Goal: Information Seeking & Learning: Learn about a topic

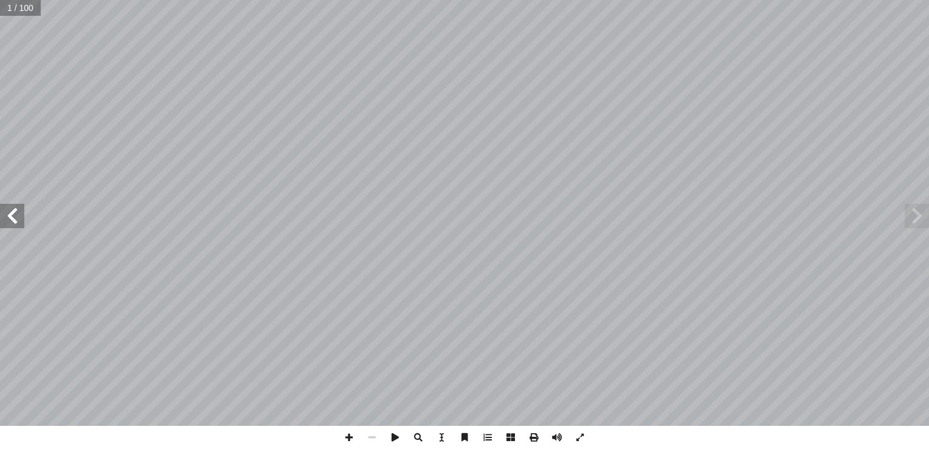
click at [15, 218] on span at bounding box center [12, 216] width 24 height 24
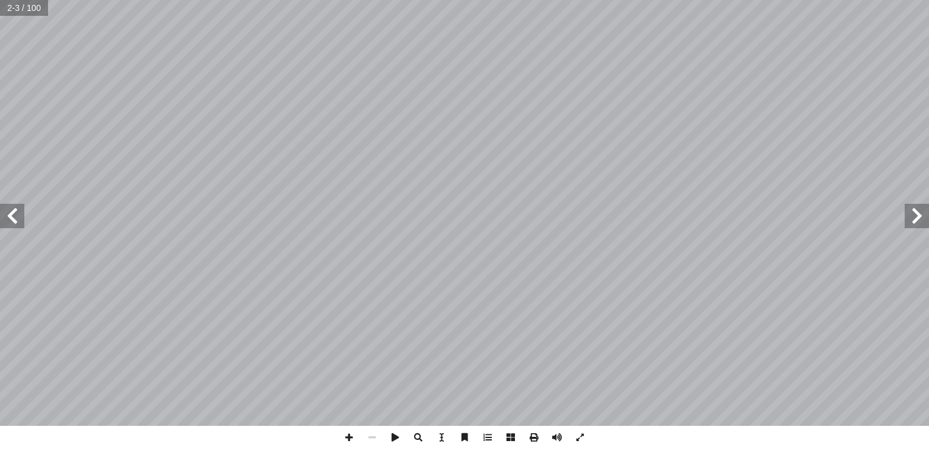
click at [15, 218] on span at bounding box center [12, 216] width 24 height 24
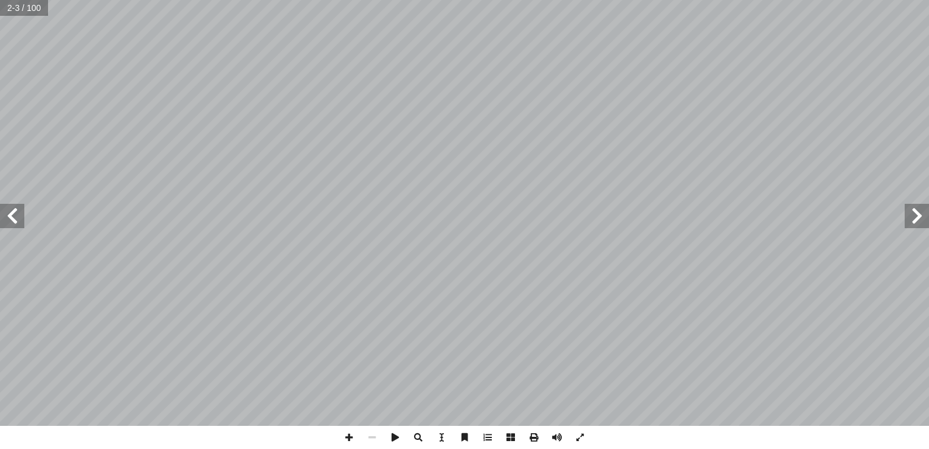
click at [15, 218] on span at bounding box center [12, 216] width 24 height 24
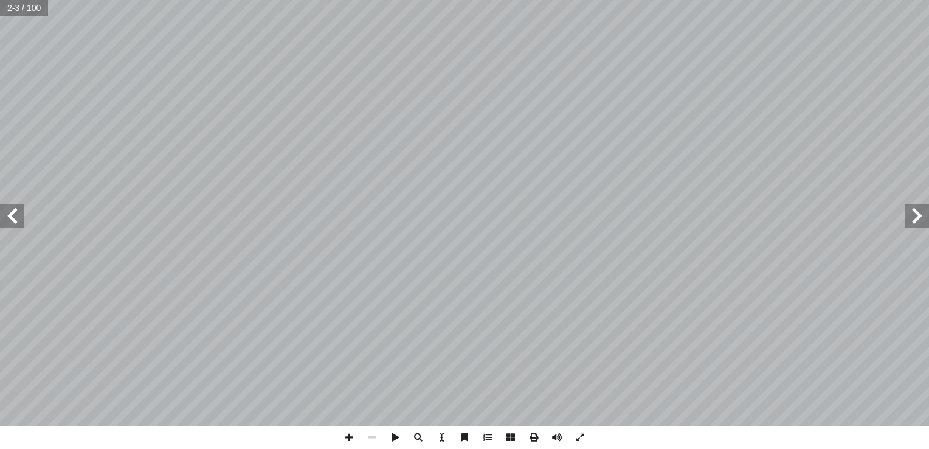
click at [17, 212] on span at bounding box center [12, 216] width 24 height 24
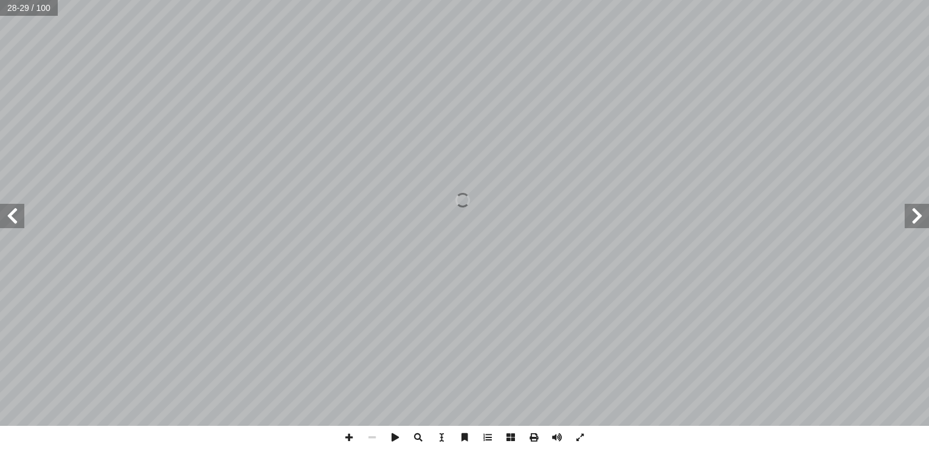
click at [21, 207] on span at bounding box center [12, 216] width 24 height 24
click at [12, 215] on span at bounding box center [12, 216] width 24 height 24
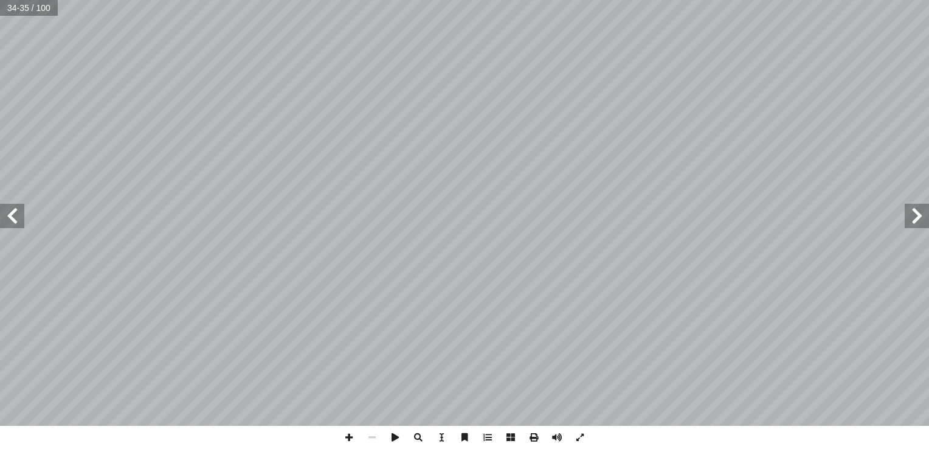
click at [12, 215] on span at bounding box center [12, 216] width 24 height 24
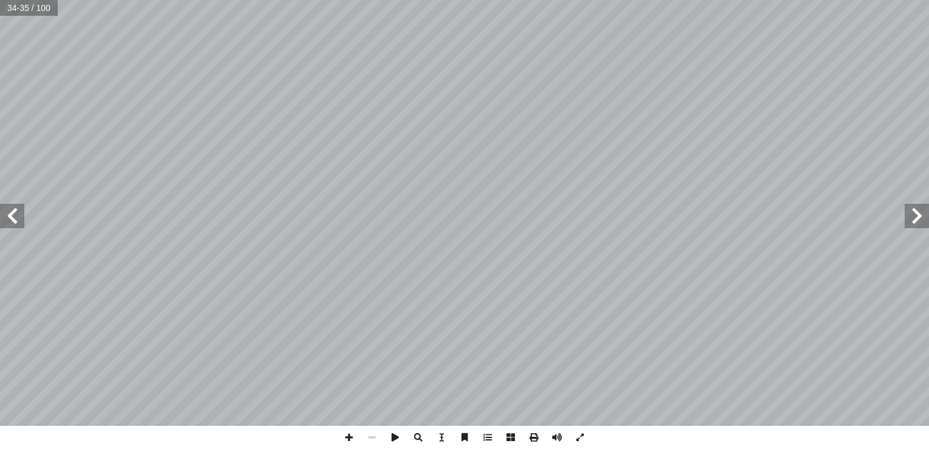
click at [12, 215] on span at bounding box center [12, 216] width 24 height 24
click at [9, 214] on span at bounding box center [12, 216] width 24 height 24
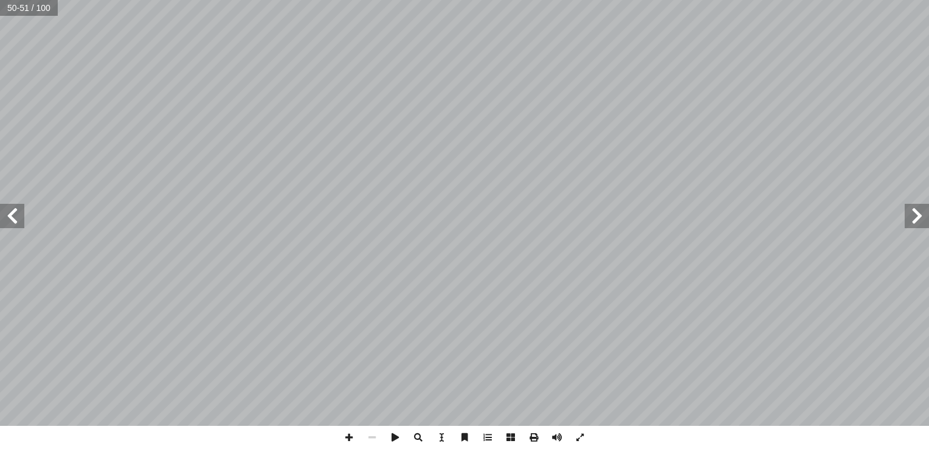
click at [919, 213] on span at bounding box center [917, 216] width 24 height 24
click at [13, 210] on span at bounding box center [12, 216] width 24 height 24
click at [10, 217] on span at bounding box center [12, 216] width 24 height 24
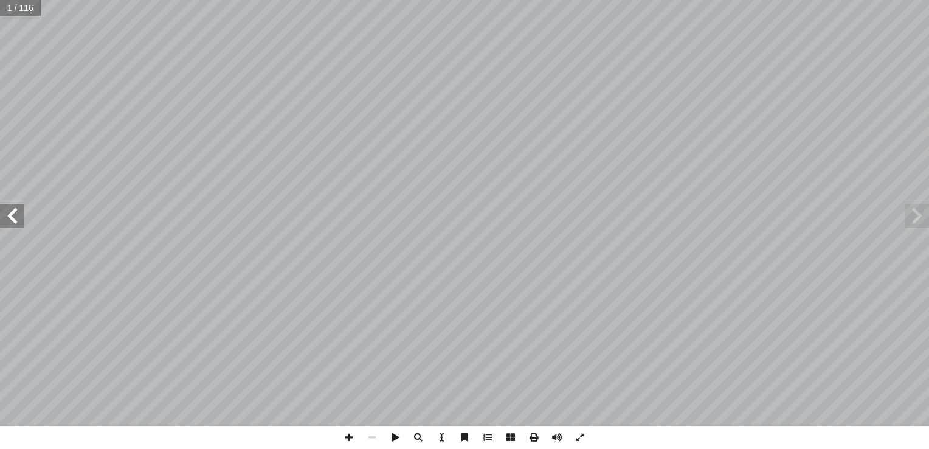
click at [10, 217] on span at bounding box center [12, 216] width 24 height 24
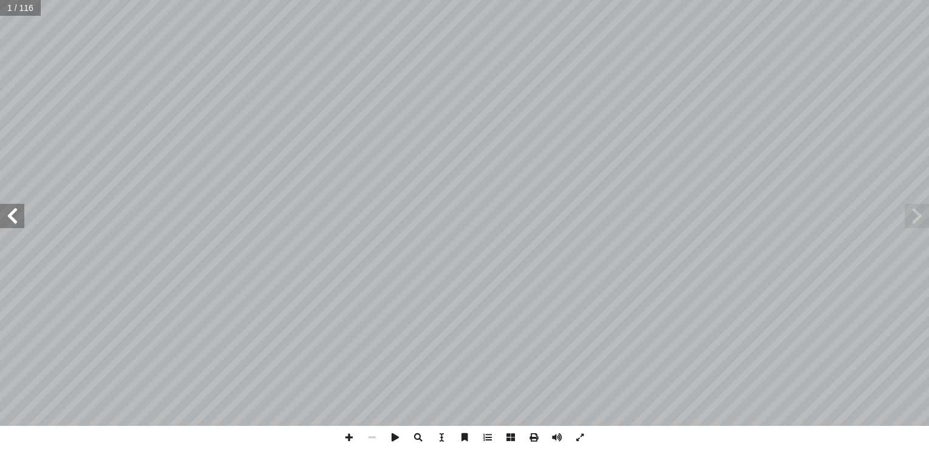
click at [10, 217] on span at bounding box center [12, 216] width 24 height 24
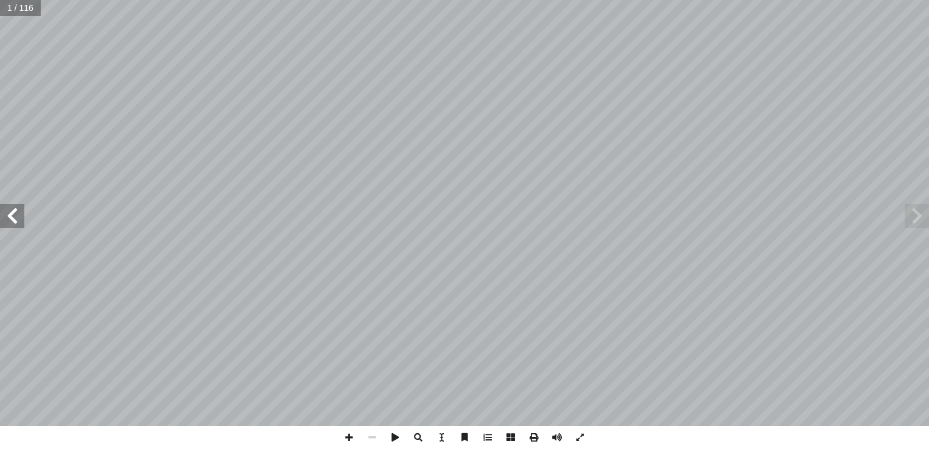
click at [10, 217] on span at bounding box center [12, 216] width 24 height 24
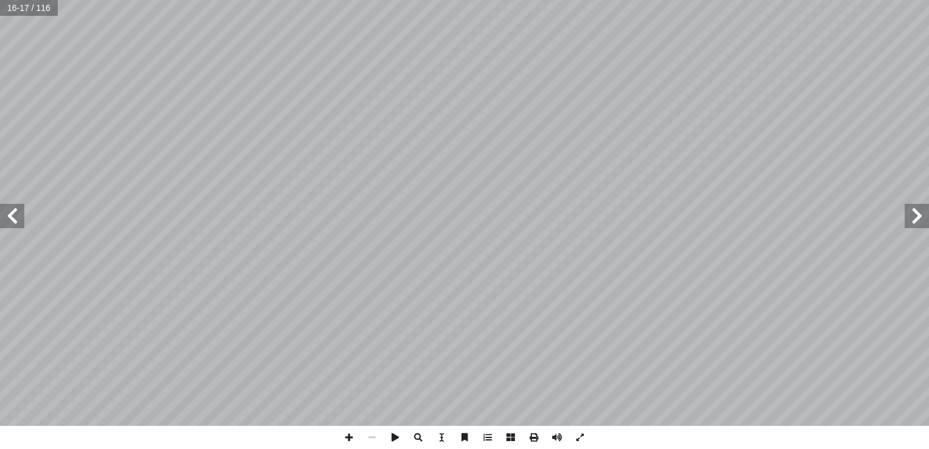
click at [10, 217] on span at bounding box center [12, 216] width 24 height 24
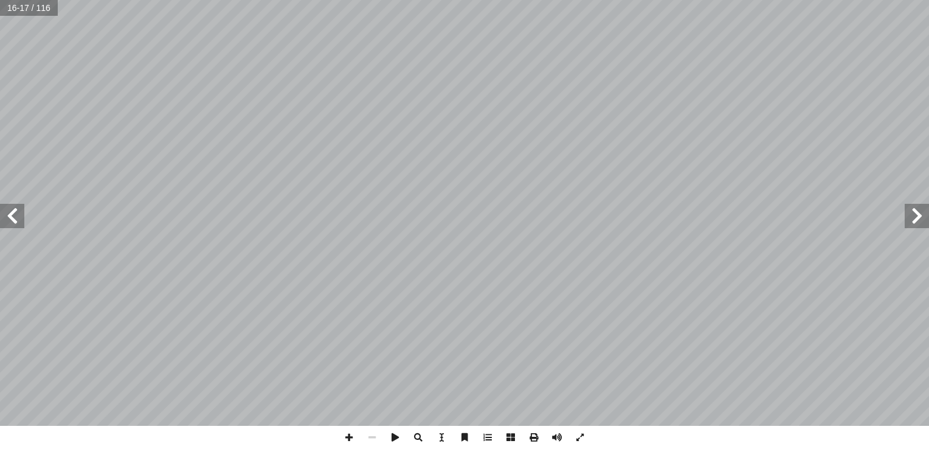
click at [10, 217] on span at bounding box center [12, 216] width 24 height 24
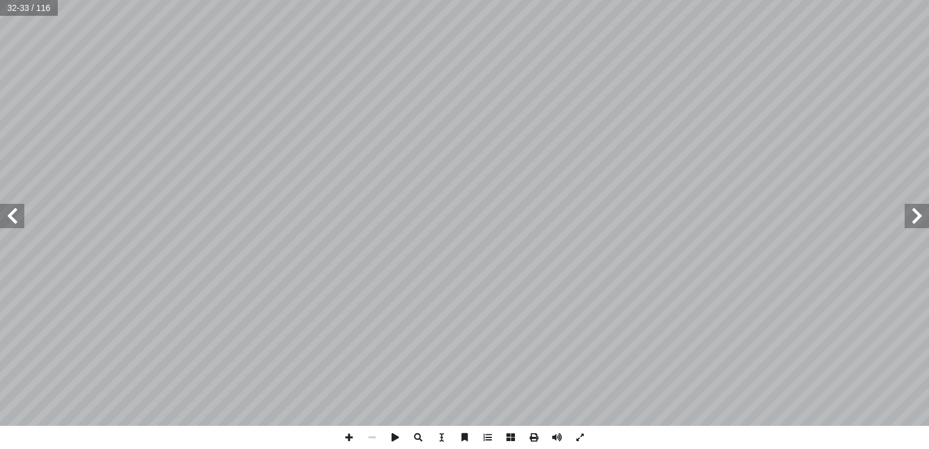
click at [10, 217] on span at bounding box center [12, 216] width 24 height 24
click at [13, 210] on span at bounding box center [12, 216] width 24 height 24
click at [353, 433] on span at bounding box center [348, 437] width 23 height 23
click at [378, 441] on span at bounding box center [372, 437] width 23 height 23
click at [4, 224] on span at bounding box center [12, 216] width 24 height 24
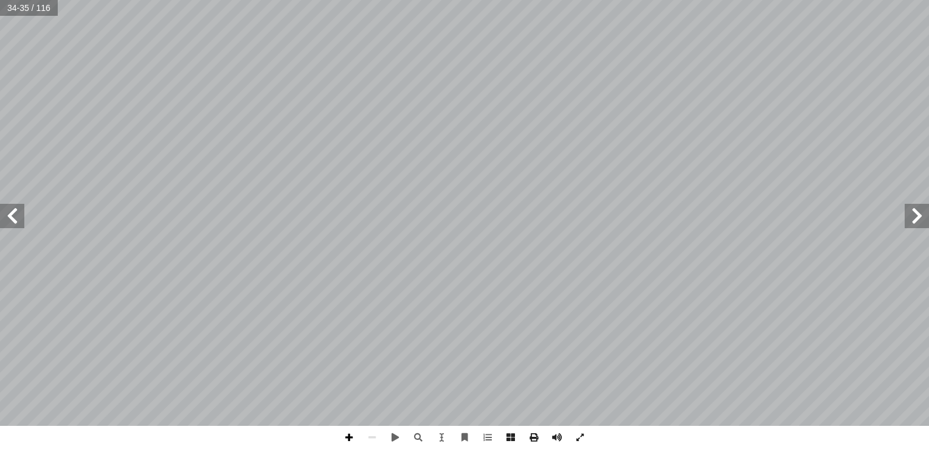
click at [350, 437] on span at bounding box center [348, 437] width 23 height 23
click at [19, 218] on span at bounding box center [12, 216] width 24 height 24
click at [350, 434] on span at bounding box center [348, 437] width 23 height 23
click at [378, 432] on span at bounding box center [372, 437] width 23 height 23
click at [13, 210] on span at bounding box center [12, 216] width 24 height 24
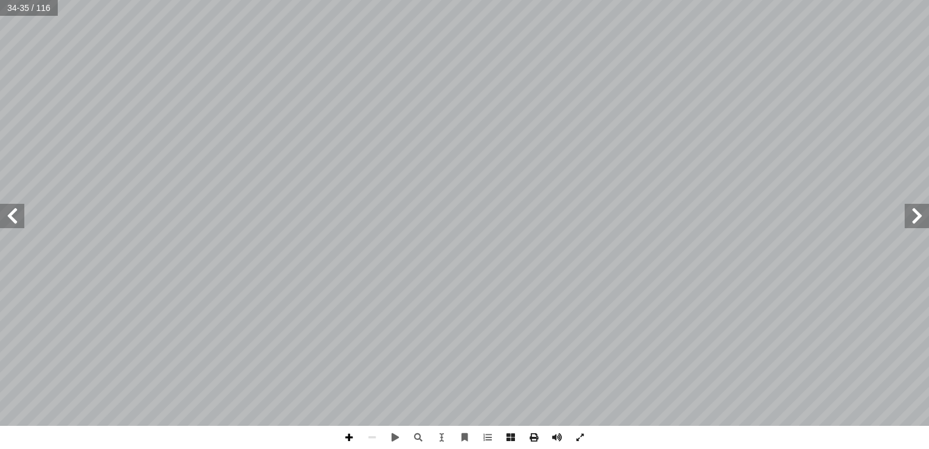
click at [345, 437] on span at bounding box center [348, 437] width 23 height 23
click at [348, 434] on span at bounding box center [348, 437] width 23 height 23
click at [372, 442] on span at bounding box center [372, 437] width 23 height 23
click at [348, 440] on span at bounding box center [348, 437] width 23 height 23
click at [409, 331] on div "٣٠ : * دير) ْ ق َّ لت � ِ (ب ِ واب َ الج ِ ة َّ ي ِ قول ْ ع َ م ْ ن ِ م ُ ق َّ …" at bounding box center [464, 224] width 929 height 449
